Goal: Information Seeking & Learning: Understand process/instructions

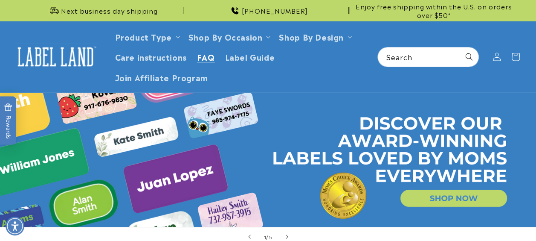
click at [210, 59] on span "FAQ" at bounding box center [206, 57] width 18 height 10
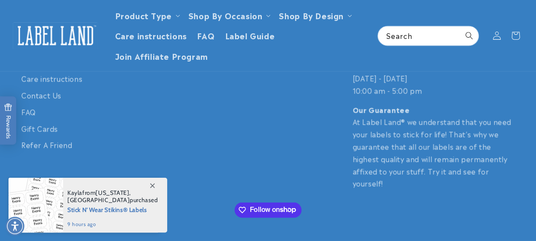
scroll to position [632, 0]
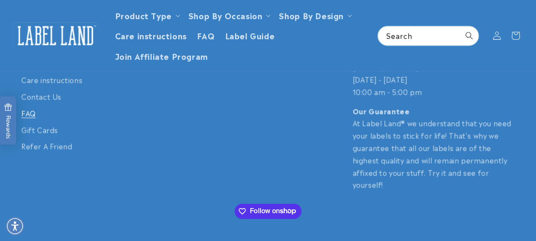
click at [34, 113] on link "FAQ" at bounding box center [28, 113] width 15 height 17
